Goal: Book appointment/travel/reservation

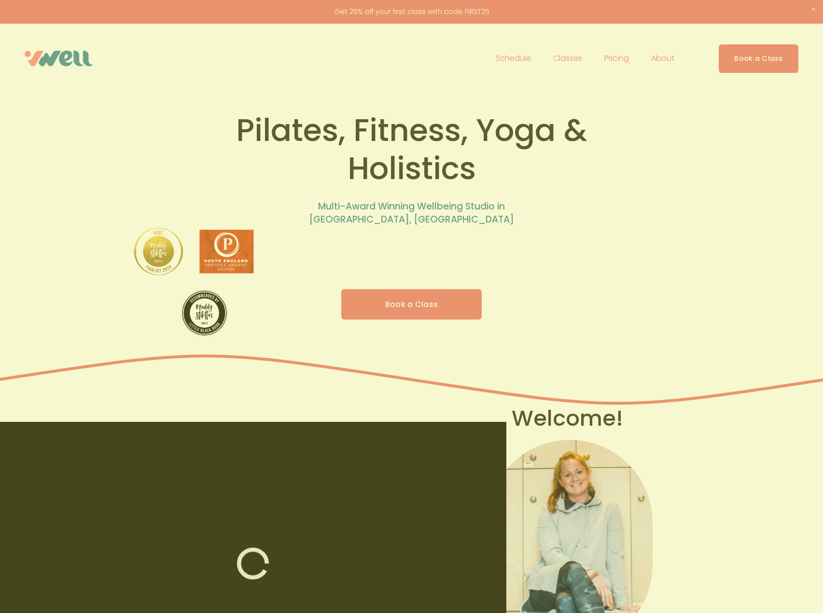
click at [391, 314] on p "🗓 Thurs: Pilates w/ [PERSON_NAME]" at bounding box center [412, 321] width 232 height 14
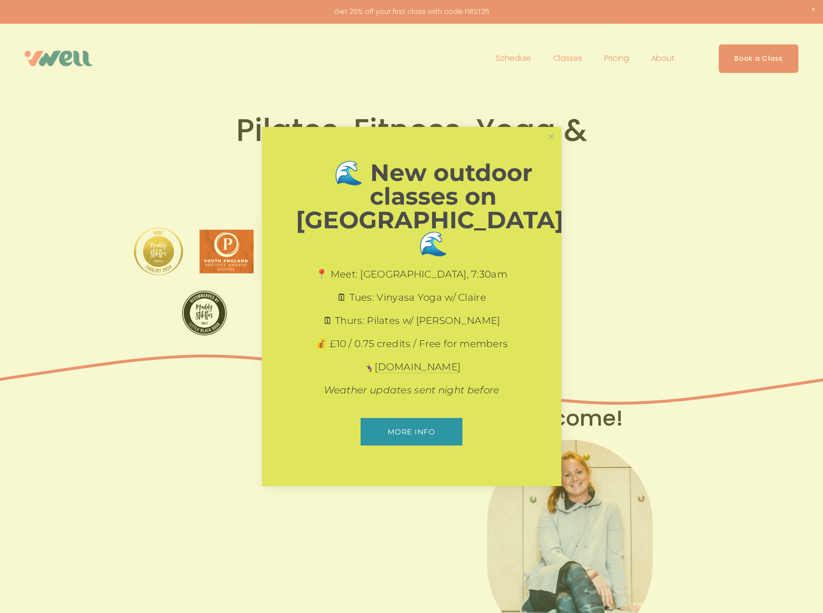
click at [610, 221] on div at bounding box center [411, 306] width 823 height 613
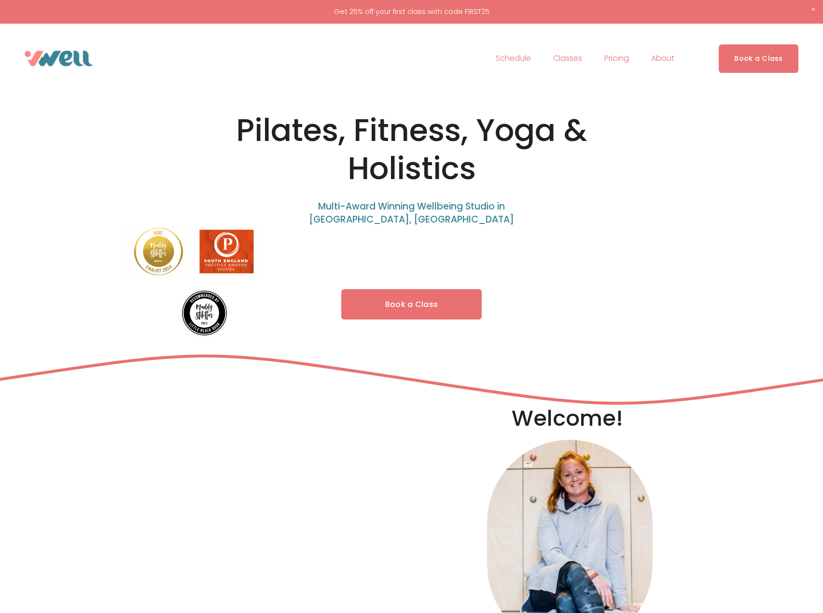
click at [418, 316] on link "Book a Class" at bounding box center [411, 304] width 141 height 30
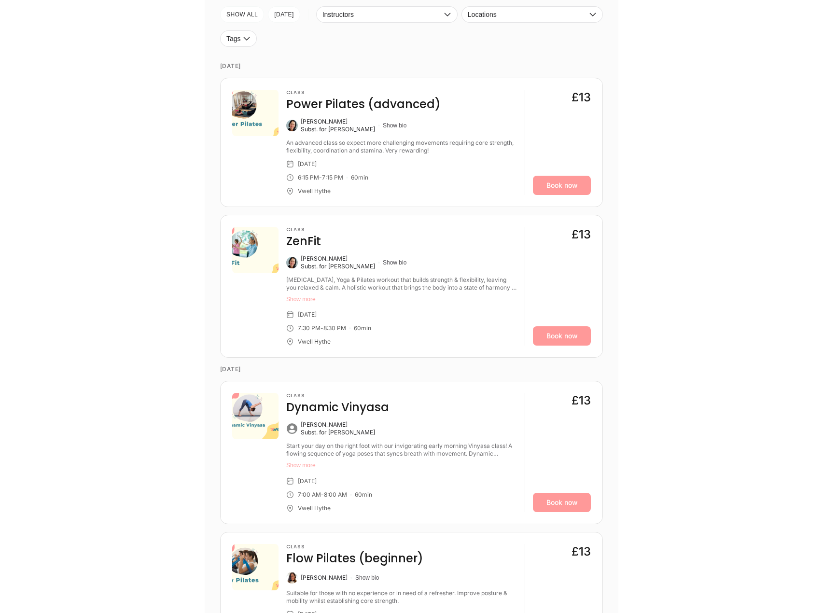
scroll to position [434, 0]
